Goal: Transaction & Acquisition: Purchase product/service

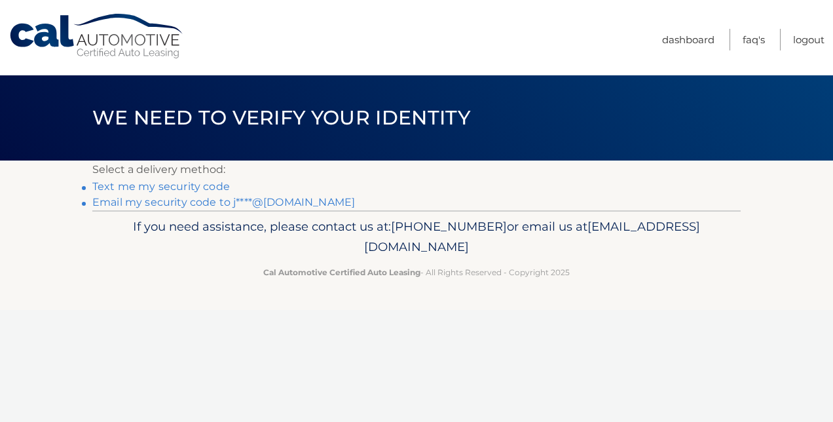
click at [210, 202] on link "Email my security code to j****@aol.com" at bounding box center [223, 202] width 263 height 12
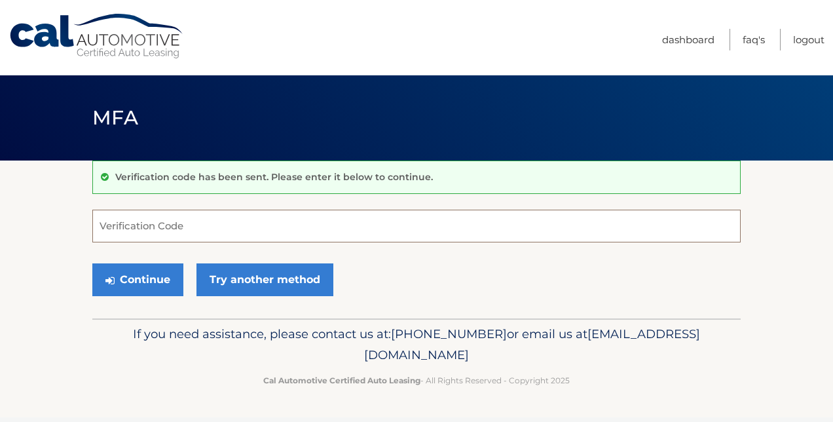
click at [193, 228] on input "Verification Code" at bounding box center [416, 226] width 649 height 33
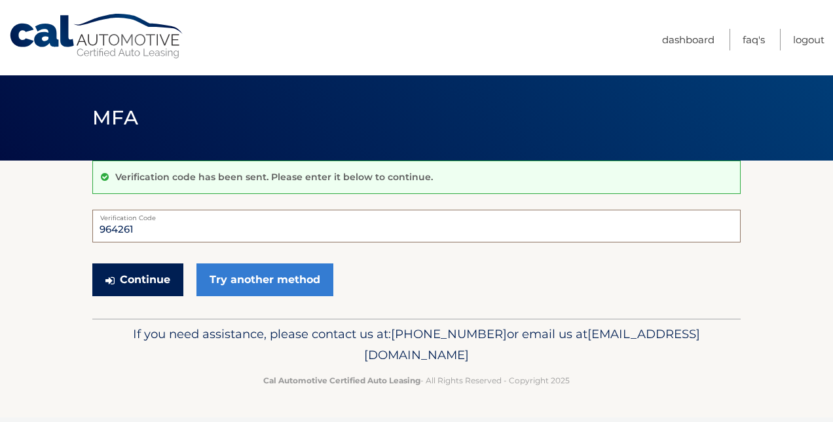
type input "964261"
click at [143, 284] on button "Continue" at bounding box center [137, 279] width 91 height 33
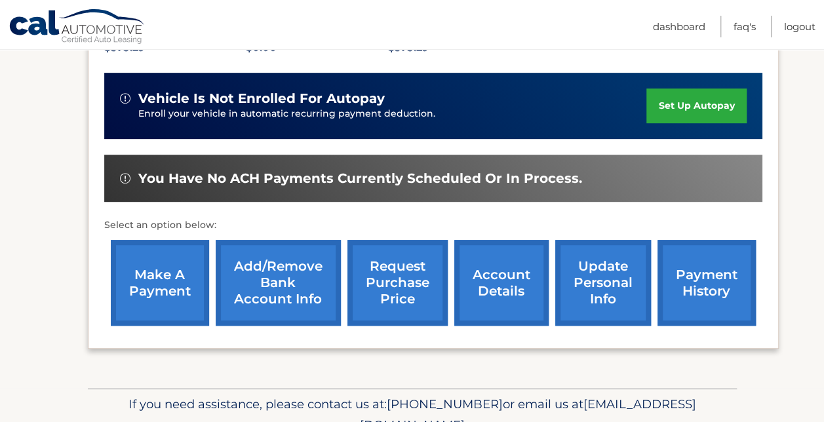
scroll to position [308, 0]
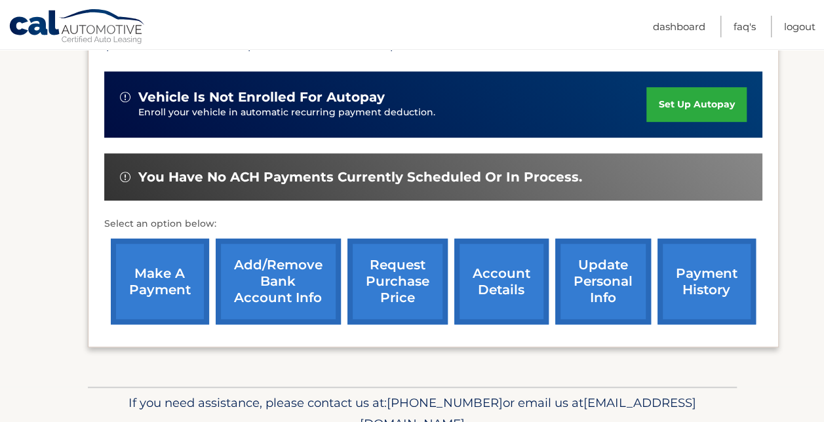
click at [144, 288] on link "make a payment" at bounding box center [160, 281] width 98 height 86
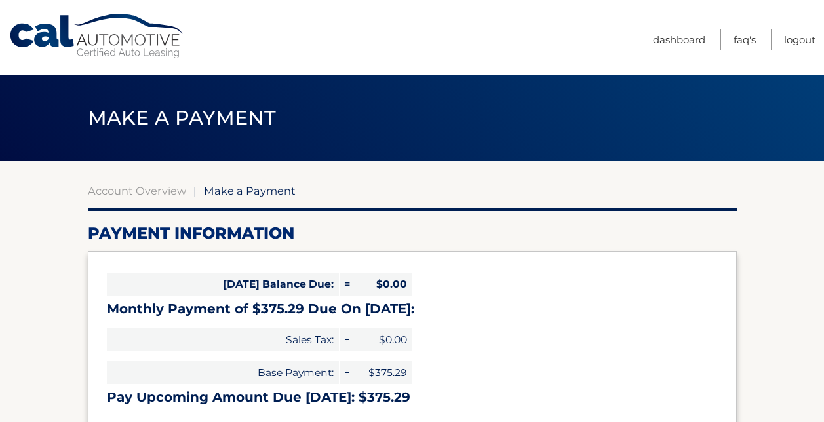
select select "NTgwZmQ1OWItNjNmYS00Yjg4LWE0YjMtYjY2ODI0MzJmZjcx"
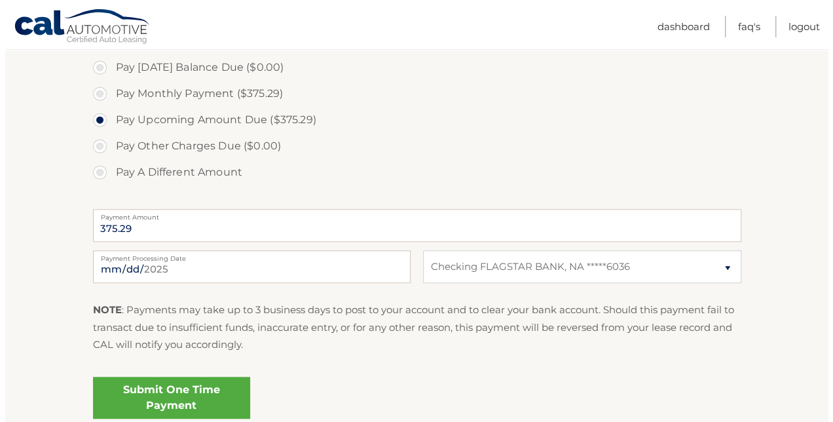
scroll to position [440, 0]
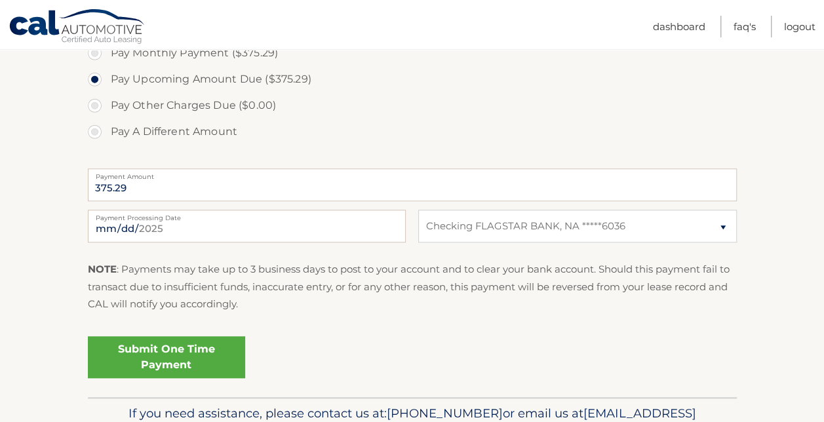
click at [172, 351] on link "Submit One Time Payment" at bounding box center [166, 357] width 157 height 42
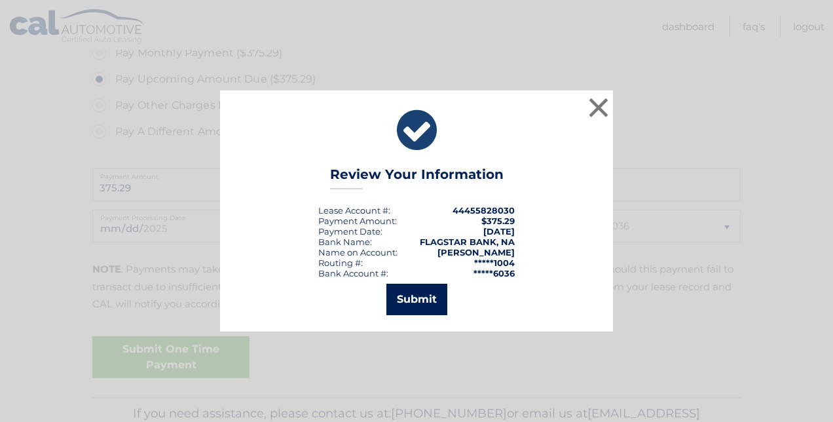
click at [424, 294] on button "Submit" at bounding box center [417, 299] width 61 height 31
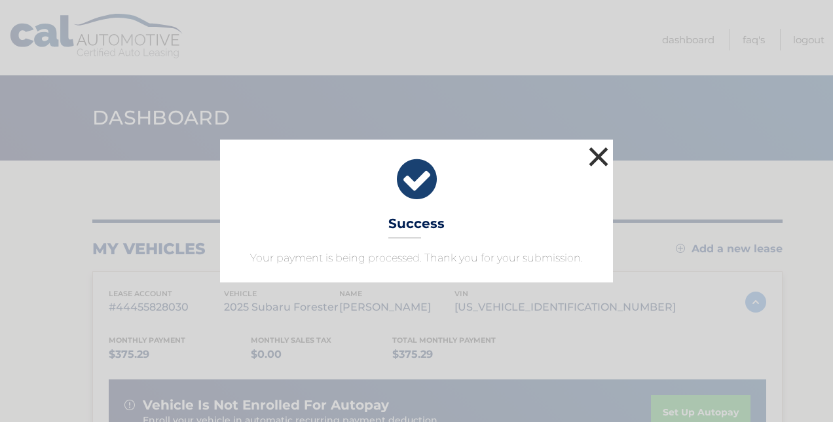
click at [603, 152] on button "×" at bounding box center [599, 156] width 26 height 26
